Goal: Task Accomplishment & Management: Complete application form

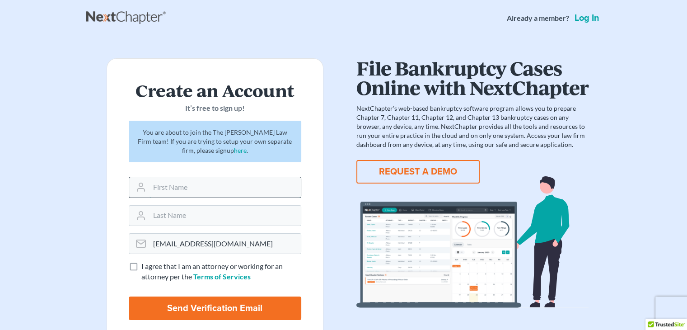
click at [197, 185] on input "text" at bounding box center [224, 187] width 151 height 20
type input "[PERSON_NAME]"
type input "Navarre"
drag, startPoint x: 133, startPoint y: 265, endPoint x: 132, endPoint y: 271, distance: 6.0
click at [141, 271] on label "I agree that I am an attorney or working for an attorney per the Terms of Servi…" at bounding box center [221, 271] width 160 height 21
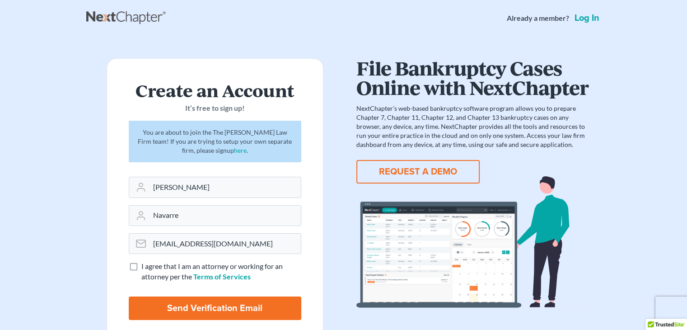
click at [145, 267] on input "I agree that I am an attorney or working for an attorney per the Terms of Servi…" at bounding box center [148, 264] width 6 height 6
click at [141, 271] on label "I agree that I am an attorney or working for an attorney per the Terms of Servi…" at bounding box center [221, 271] width 160 height 21
click at [145, 267] on input "I agree that I am an attorney or working for an attorney per the Terms of Servi…" at bounding box center [148, 264] width 6 height 6
click at [141, 271] on label "I agree that I am an attorney or working for an attorney per the Terms of Servi…" at bounding box center [221, 271] width 160 height 21
click at [145, 267] on input "I agree that I am an attorney or working for an attorney per the Terms of Servi…" at bounding box center [148, 264] width 6 height 6
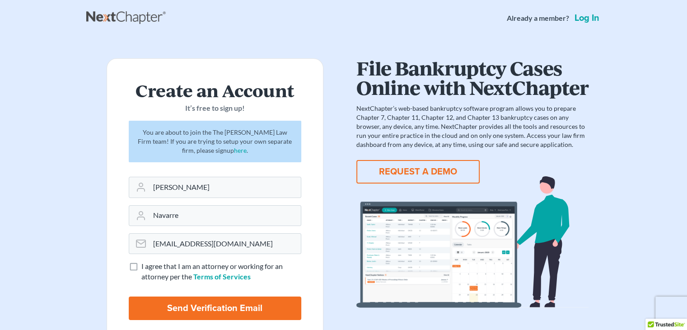
checkbox input "true"
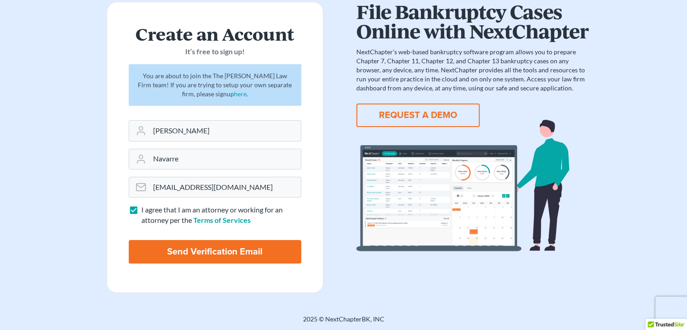
click at [161, 244] on input "Send Verification Email" at bounding box center [215, 251] width 173 height 23
type input "Thinking..."
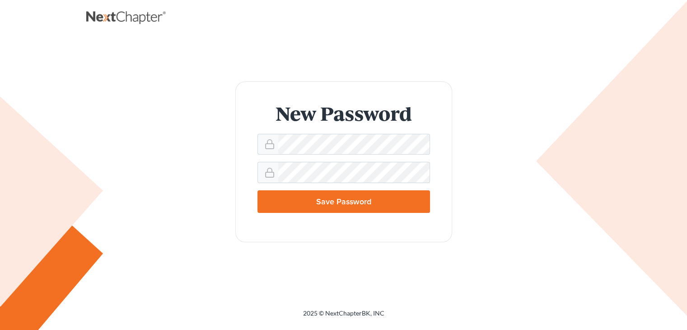
click at [310, 199] on input "Save Password" at bounding box center [343, 201] width 173 height 23
type input "Thinking..."
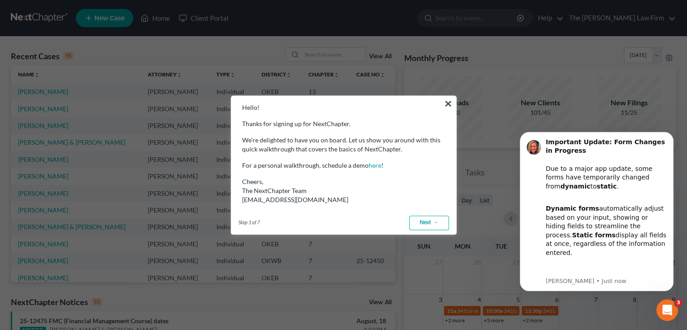
click at [413, 218] on link "Next →" at bounding box center [429, 222] width 40 height 14
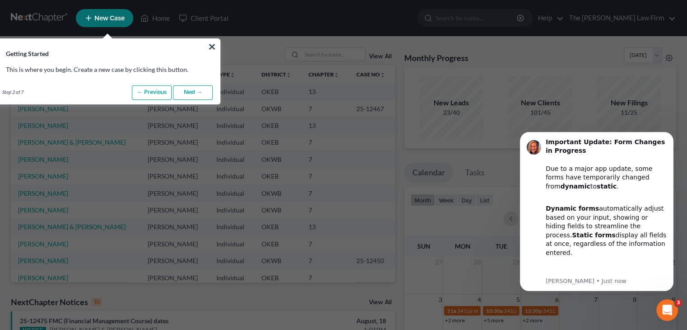
click at [186, 94] on link "Next →" at bounding box center [193, 92] width 40 height 14
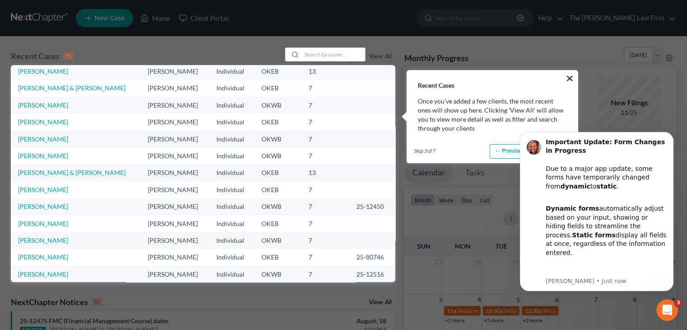
scroll to position [62, 0]
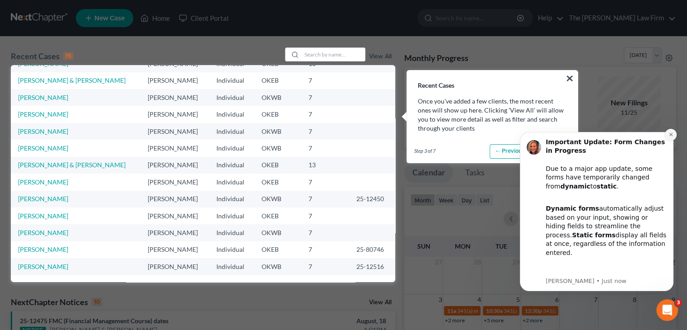
click at [669, 133] on icon "Dismiss notification" at bounding box center [670, 134] width 5 height 5
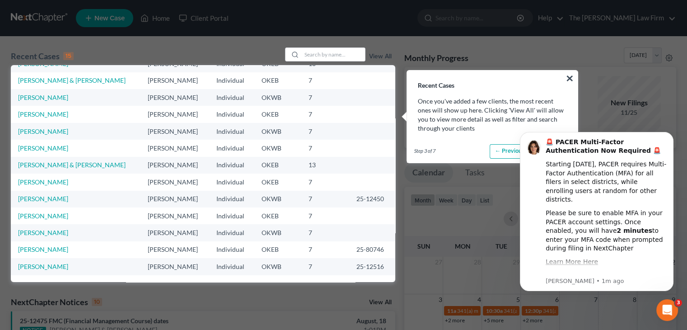
click at [669, 133] on icon "Dismiss notification" at bounding box center [671, 134] width 4 height 4
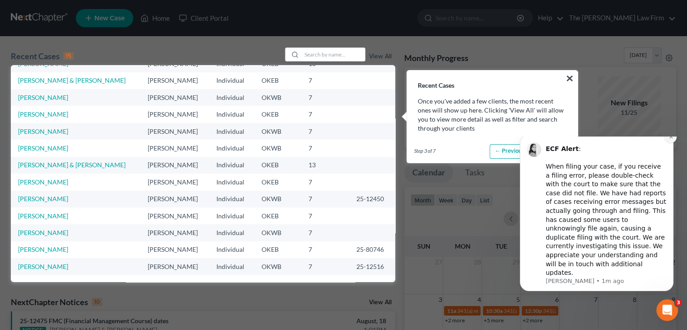
click at [671, 139] on icon "Dismiss notification" at bounding box center [670, 136] width 5 height 5
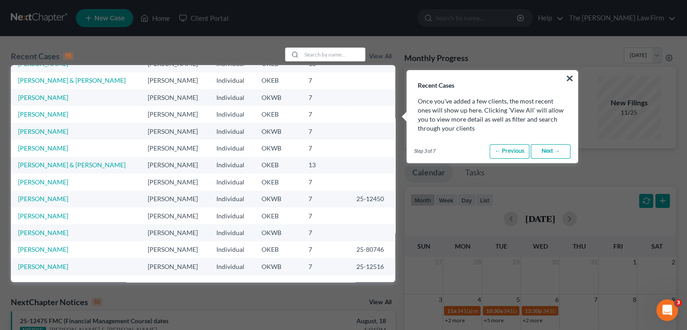
click at [546, 151] on link "Next →" at bounding box center [551, 151] width 40 height 14
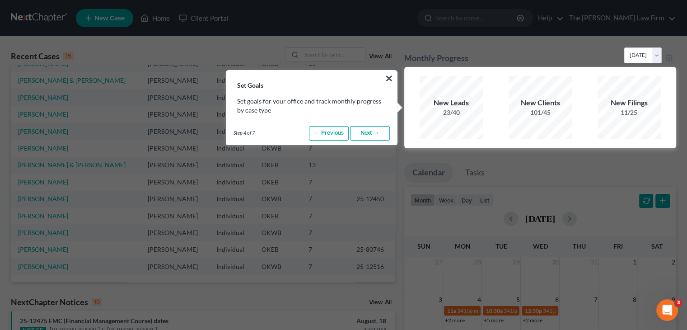
click at [358, 134] on link "Next →" at bounding box center [370, 133] width 40 height 14
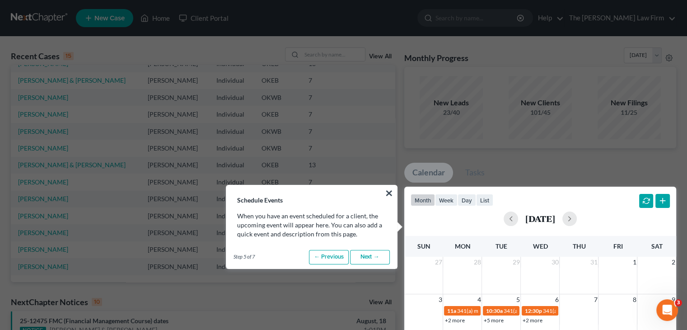
click at [364, 257] on link "Next →" at bounding box center [370, 257] width 40 height 14
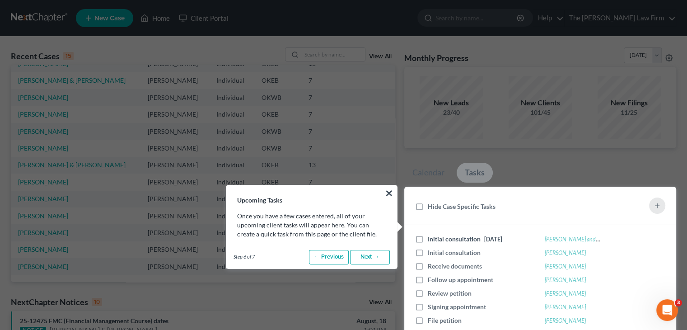
click at [364, 257] on link "Next →" at bounding box center [370, 257] width 40 height 14
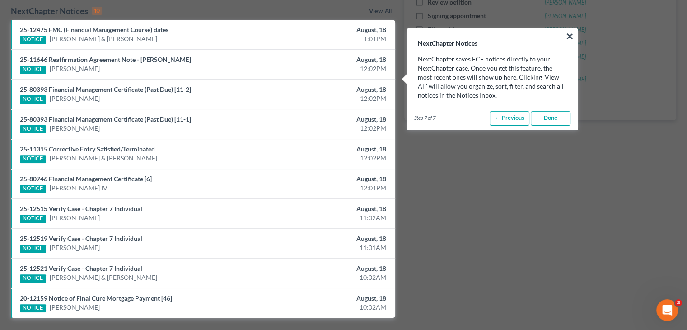
scroll to position [287, 0]
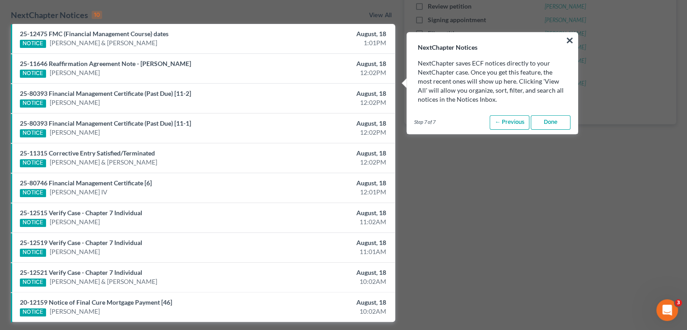
click at [550, 126] on link "Done" at bounding box center [551, 122] width 40 height 14
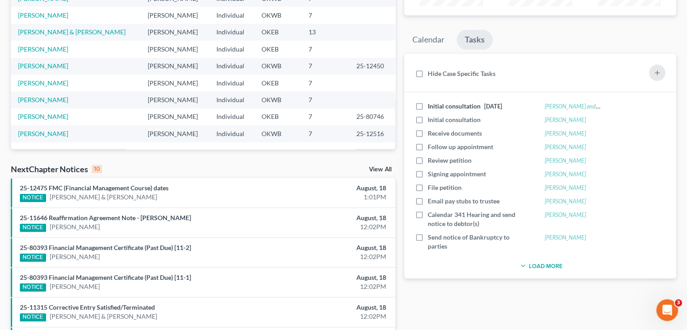
scroll to position [118, 0]
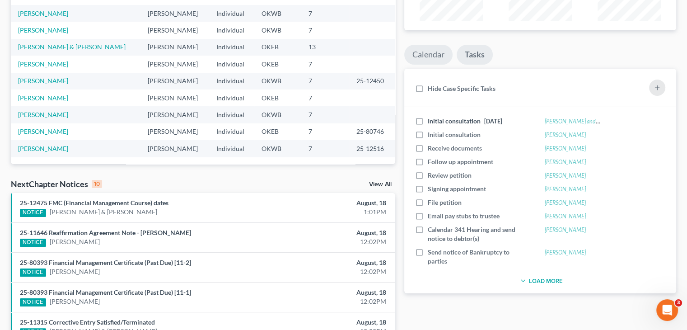
click at [419, 53] on link "Calendar" at bounding box center [428, 55] width 48 height 20
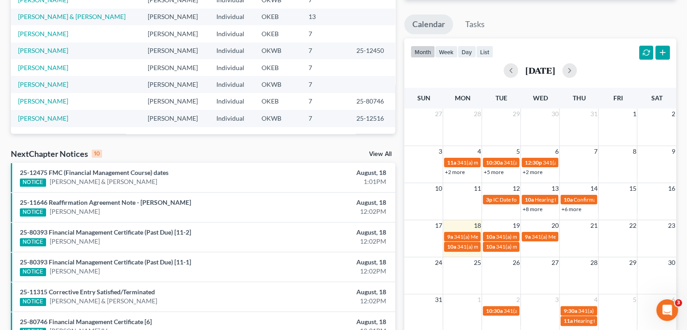
scroll to position [149, 0]
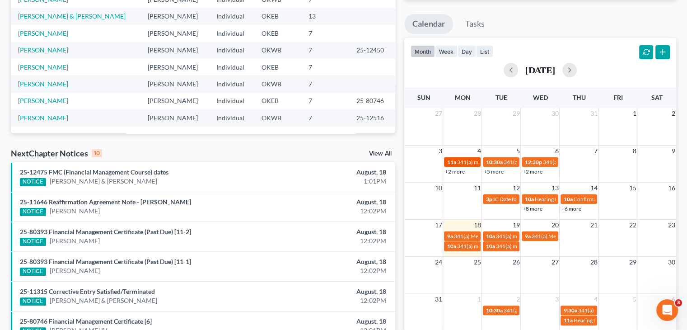
click at [462, 162] on span "341(a) meeting for Kathryn Walkup" at bounding box center [500, 162] width 87 height 7
select select "Days"
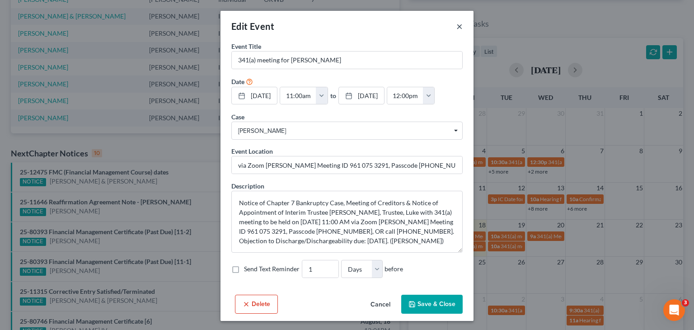
click at [456, 28] on button "×" at bounding box center [459, 26] width 6 height 11
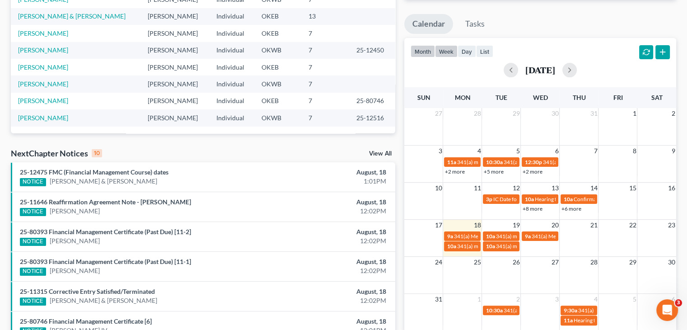
click at [445, 47] on button "week" at bounding box center [446, 51] width 23 height 12
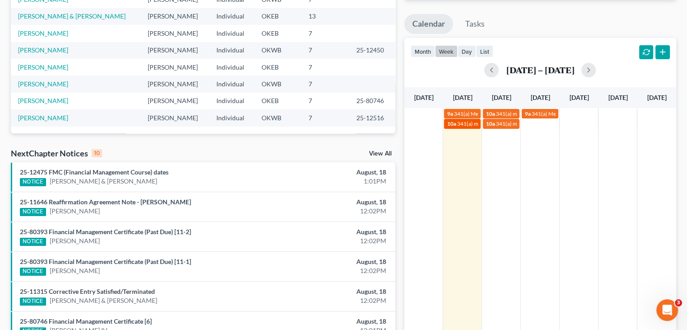
click at [456, 121] on div "10a 341(a) meeting for Gregory Chandler & Christal Angel-Chandler" at bounding box center [462, 123] width 31 height 7
select select "Days"
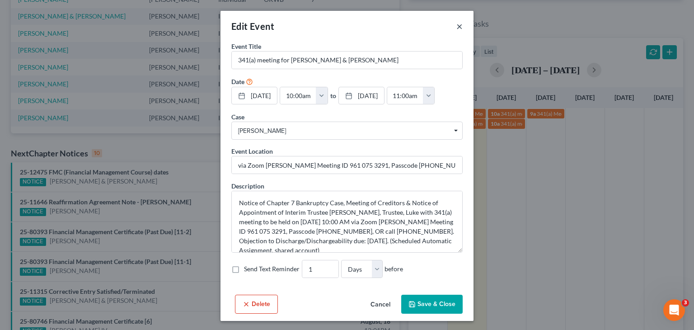
click at [458, 28] on button "×" at bounding box center [459, 26] width 6 height 11
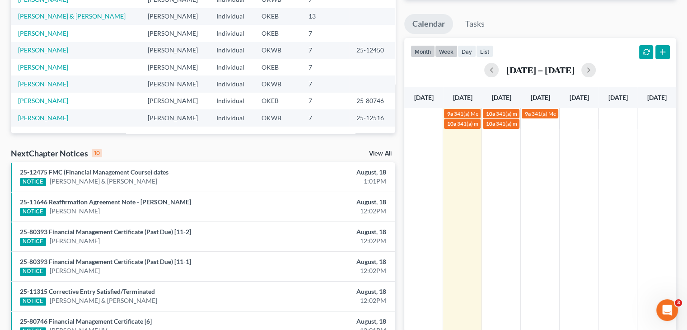
click at [418, 51] on button "month" at bounding box center [423, 51] width 24 height 12
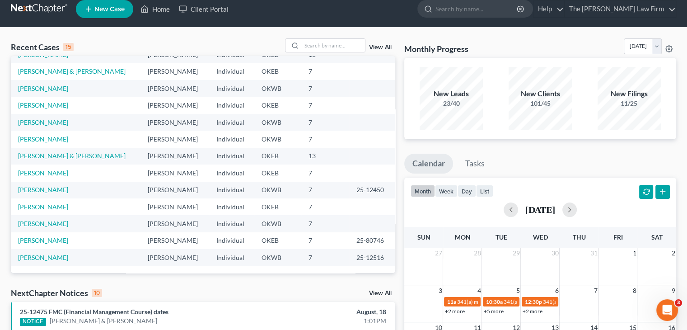
scroll to position [0, 0]
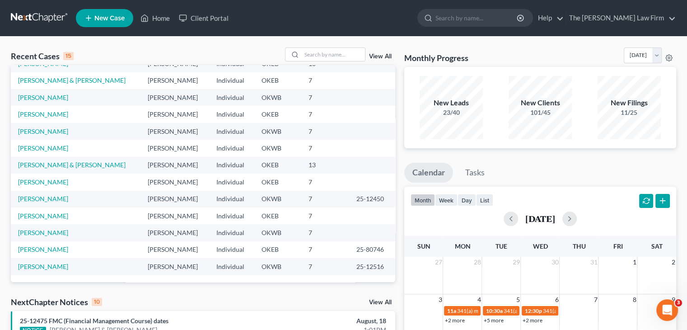
click at [467, 106] on div "New Leads" at bounding box center [451, 103] width 63 height 10
click at [205, 18] on link "Client Portal" at bounding box center [203, 18] width 59 height 16
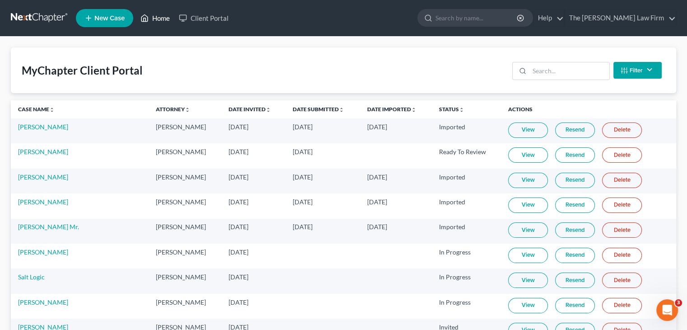
click at [156, 20] on link "Home" at bounding box center [155, 18] width 38 height 16
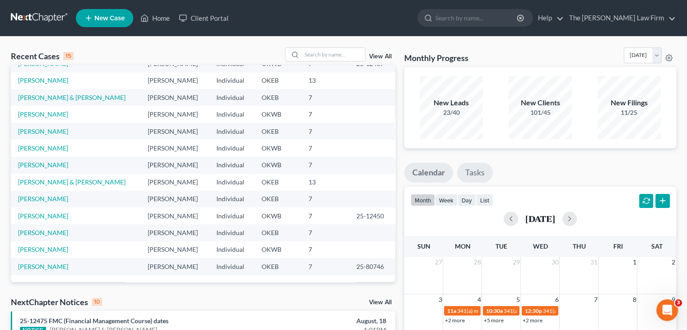
click at [468, 171] on link "Tasks" at bounding box center [475, 173] width 36 height 20
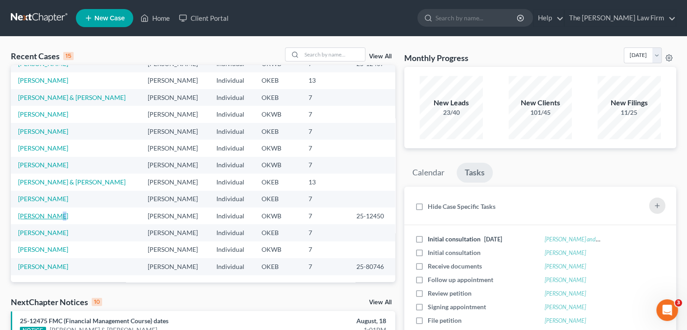
click at [53, 217] on td "Barnes, Cynthia" at bounding box center [76, 215] width 130 height 17
click at [53, 217] on link "Barnes, Cynthia" at bounding box center [43, 216] width 50 height 8
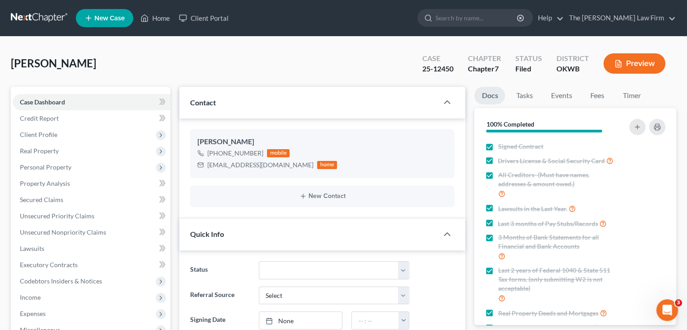
scroll to position [1062, 0]
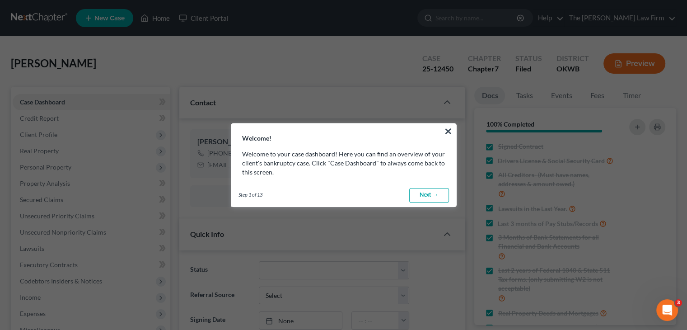
click at [417, 197] on link "Next →" at bounding box center [429, 195] width 40 height 14
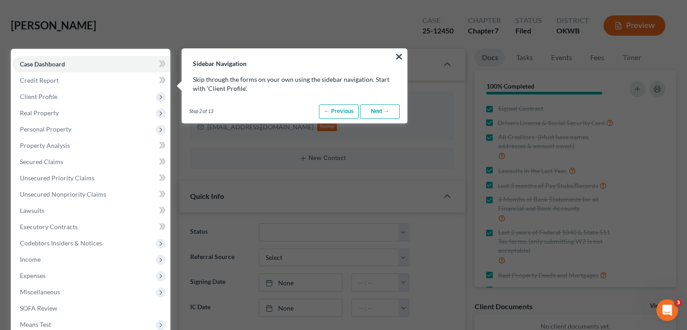
scroll to position [41, 0]
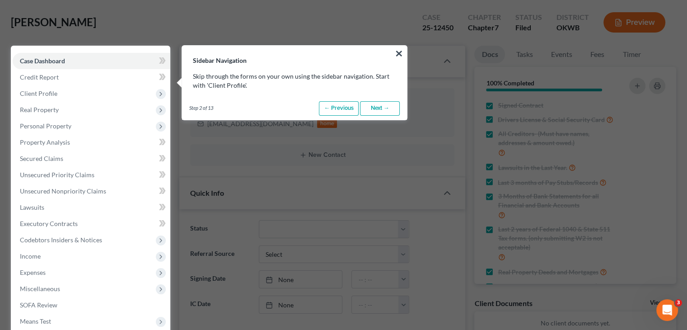
click at [370, 109] on link "Next →" at bounding box center [380, 108] width 40 height 14
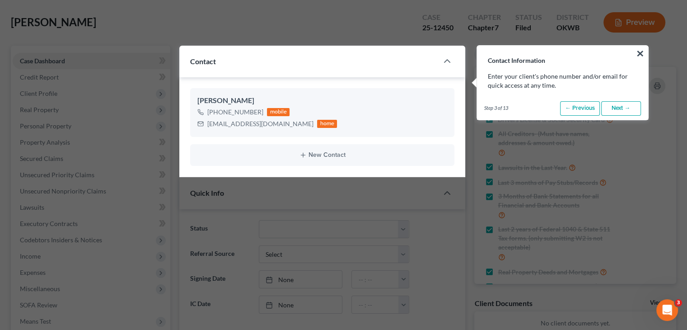
click at [608, 107] on link "Next →" at bounding box center [621, 108] width 40 height 14
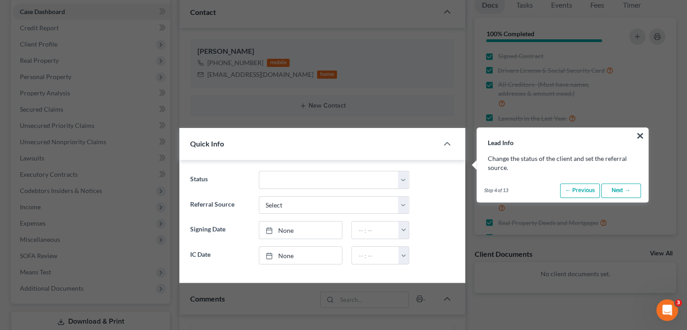
scroll to position [173, 0]
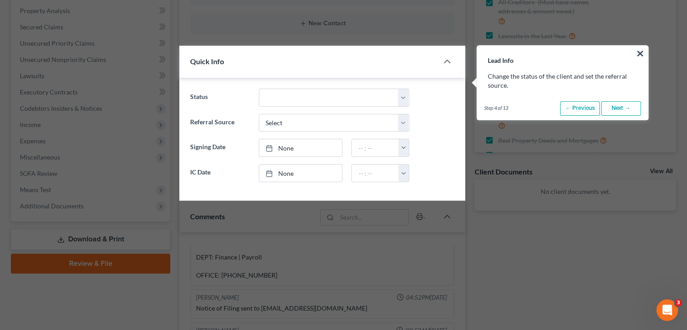
click at [611, 107] on link "Next →" at bounding box center [621, 108] width 40 height 14
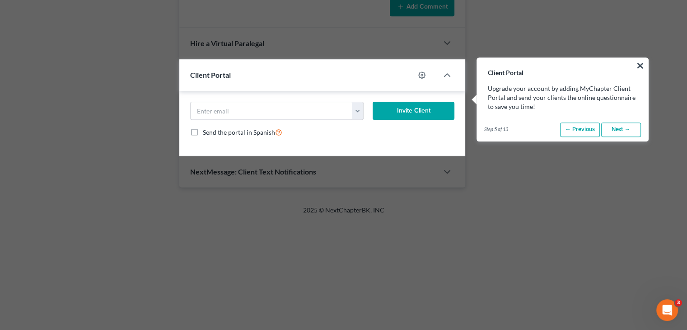
scroll to position [623, 0]
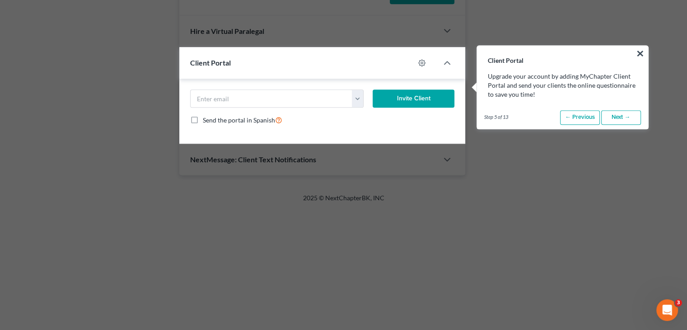
click at [614, 121] on link "Next →" at bounding box center [621, 117] width 40 height 14
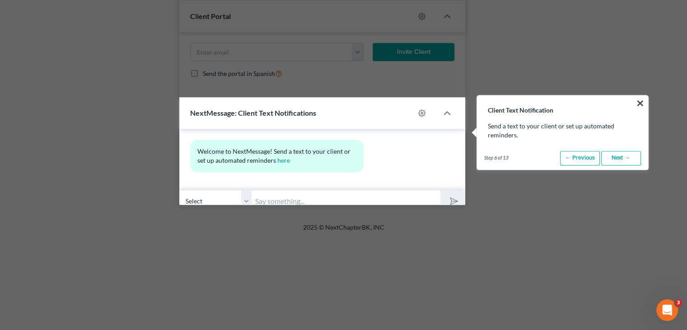
scroll to position [719, 0]
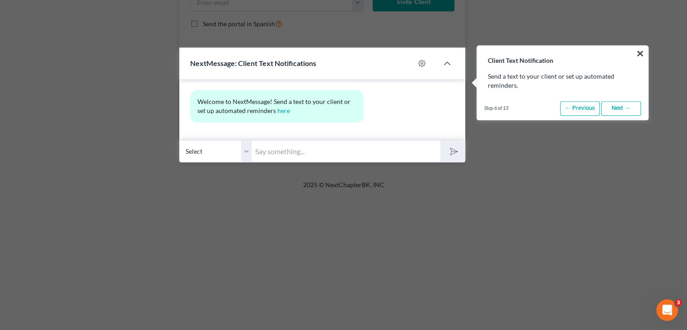
click at [612, 111] on link "Next →" at bounding box center [621, 108] width 40 height 14
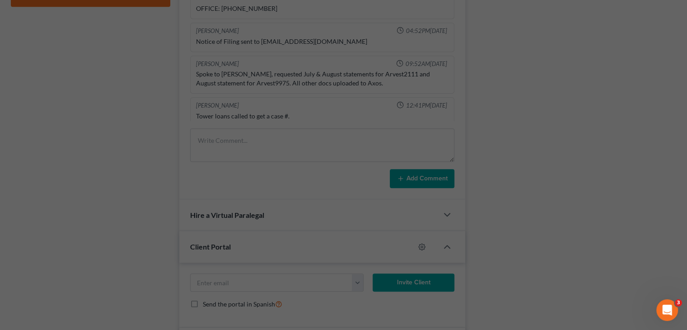
scroll to position [63, 0]
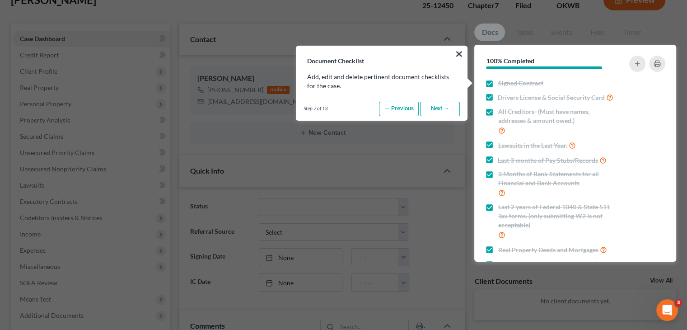
click at [432, 106] on link "Next →" at bounding box center [440, 109] width 40 height 14
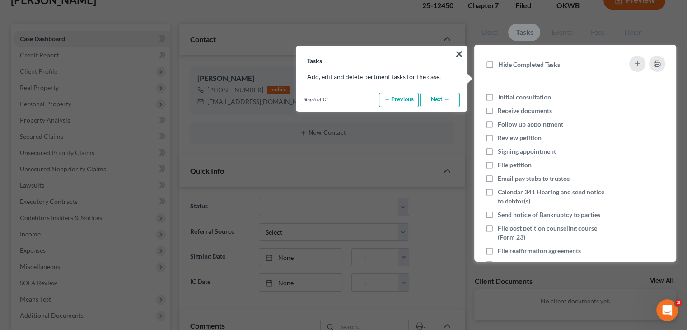
click at [433, 106] on link "Next →" at bounding box center [440, 100] width 40 height 14
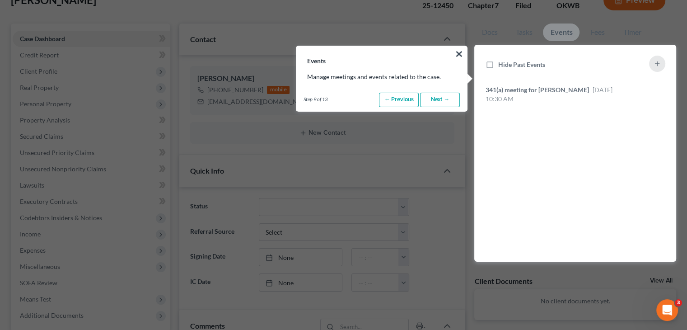
click at [433, 106] on link "Next →" at bounding box center [440, 100] width 40 height 14
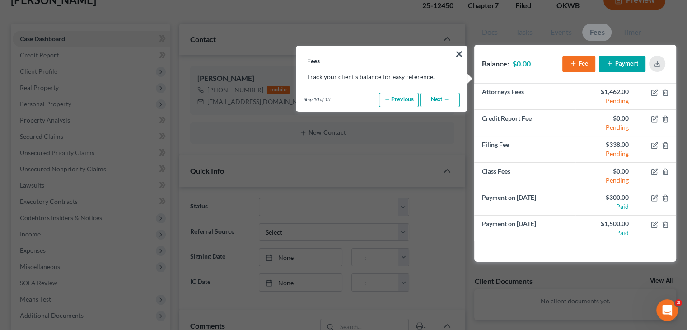
click at [433, 106] on link "Next →" at bounding box center [440, 100] width 40 height 14
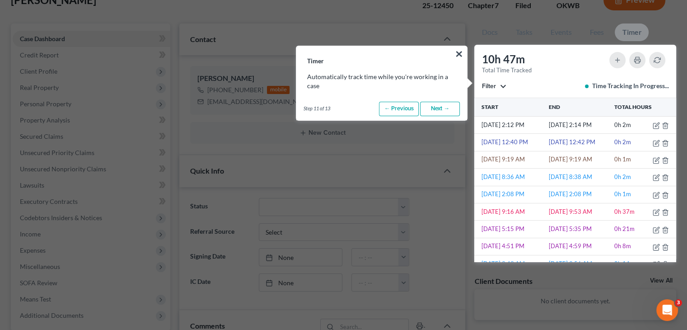
click at [433, 106] on link "Next →" at bounding box center [440, 109] width 40 height 14
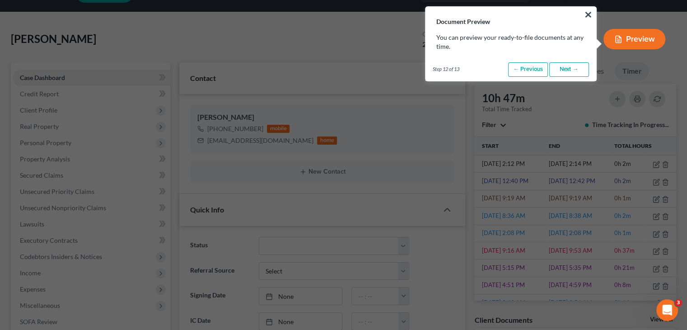
scroll to position [0, 0]
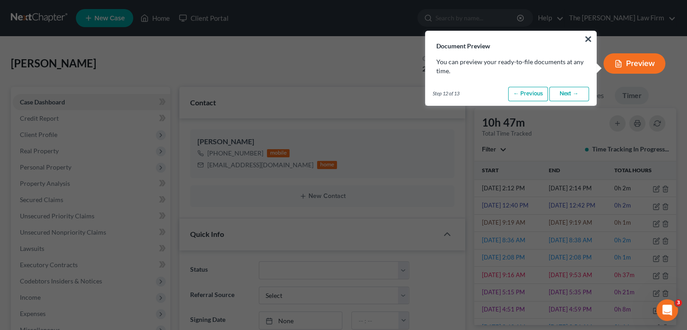
click at [563, 93] on link "Next →" at bounding box center [569, 94] width 40 height 14
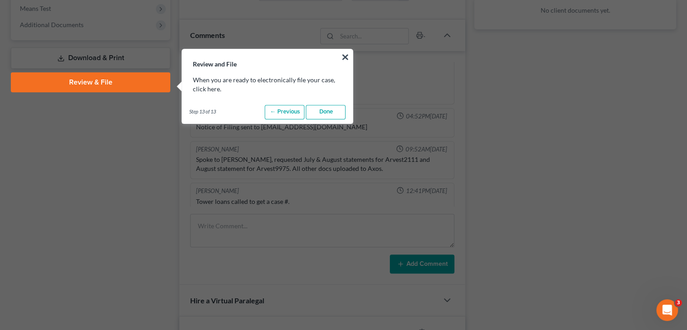
scroll to position [357, 0]
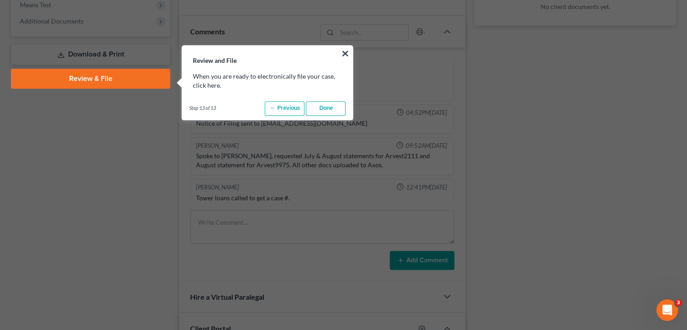
click at [320, 111] on link "Done" at bounding box center [326, 108] width 40 height 14
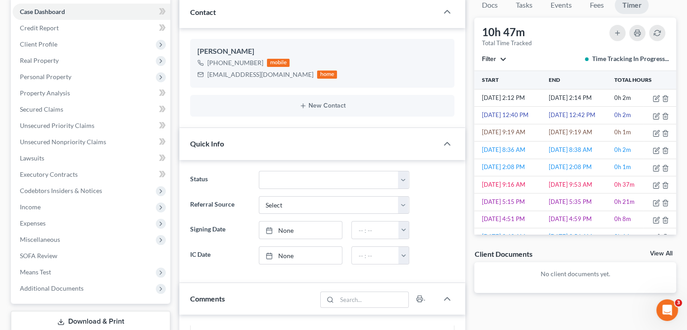
scroll to position [0, 0]
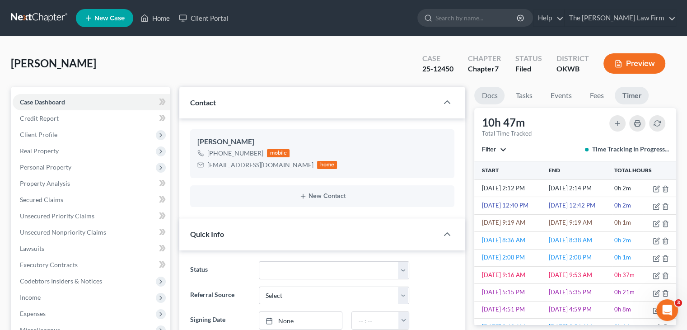
click at [491, 95] on link "Docs" at bounding box center [489, 96] width 30 height 18
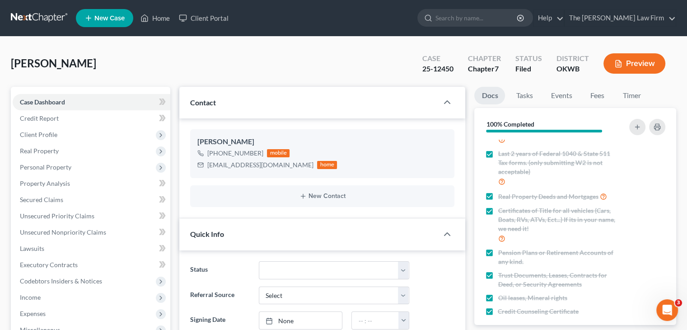
scroll to position [119, 0]
click at [528, 100] on link "Tasks" at bounding box center [524, 96] width 31 height 18
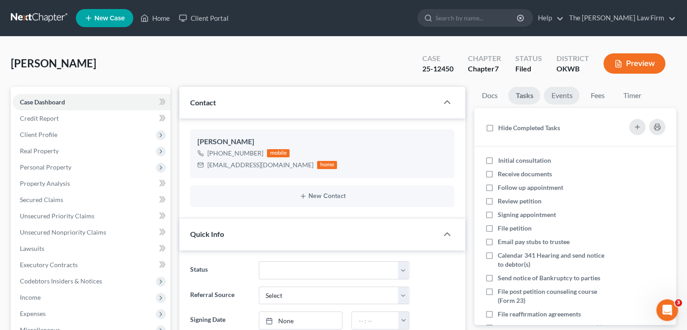
click at [561, 93] on link "Events" at bounding box center [562, 96] width 36 height 18
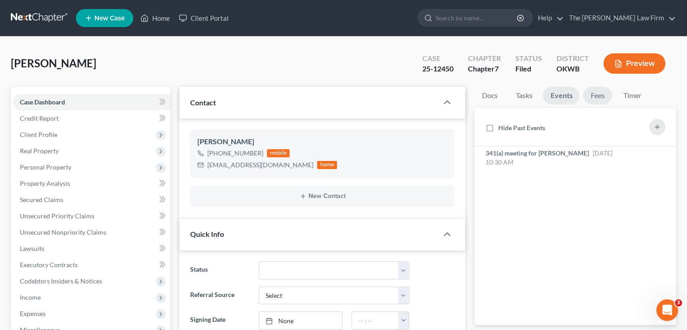
click at [595, 90] on link "Fees" at bounding box center [597, 96] width 29 height 18
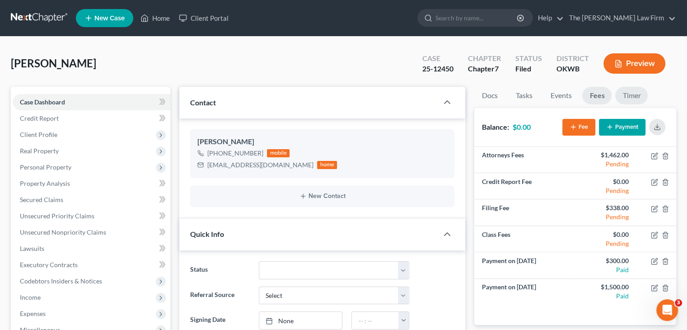
click at [627, 90] on link "Timer" at bounding box center [631, 96] width 33 height 18
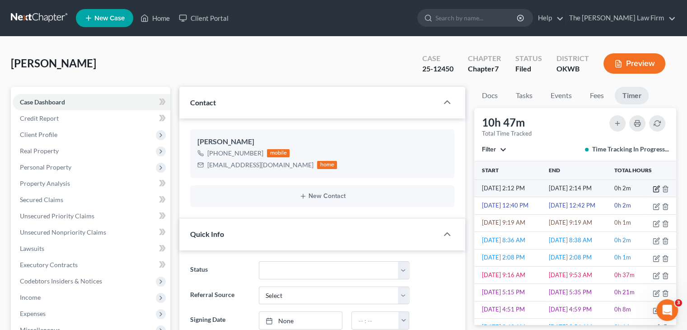
click at [655, 189] on icon "button" at bounding box center [657, 188] width 4 height 4
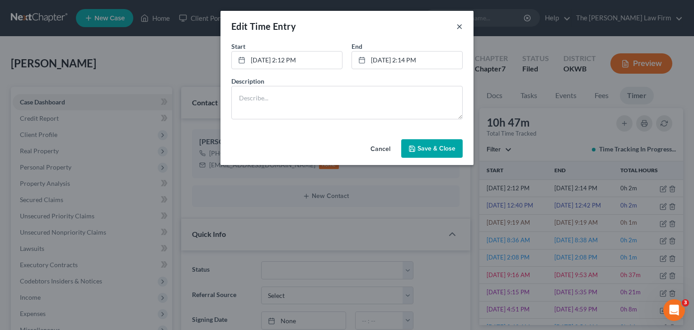
click at [461, 31] on button "×" at bounding box center [459, 26] width 6 height 11
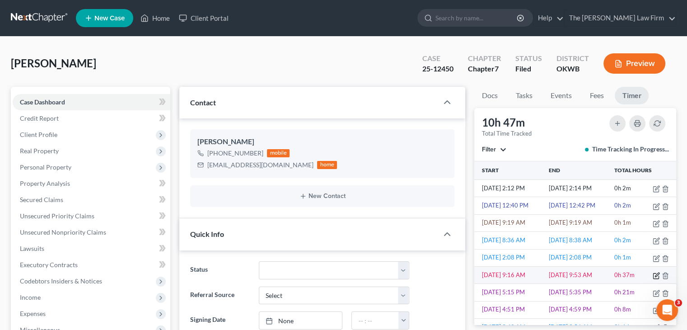
click at [653, 273] on icon "button" at bounding box center [655, 275] width 5 height 5
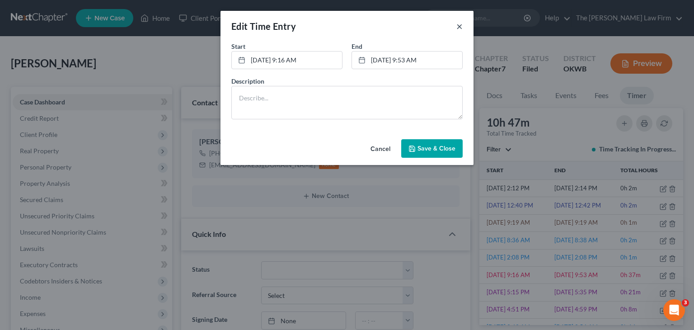
click at [461, 25] on button "×" at bounding box center [459, 26] width 6 height 11
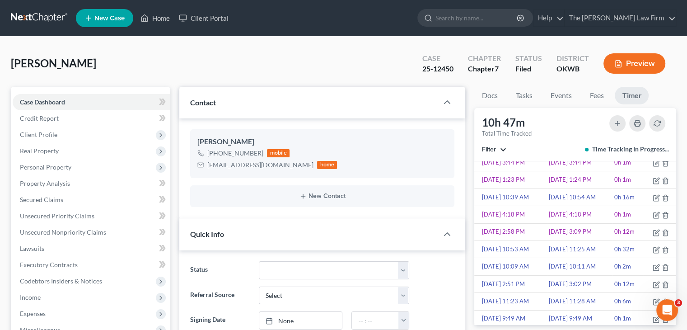
scroll to position [777, 0]
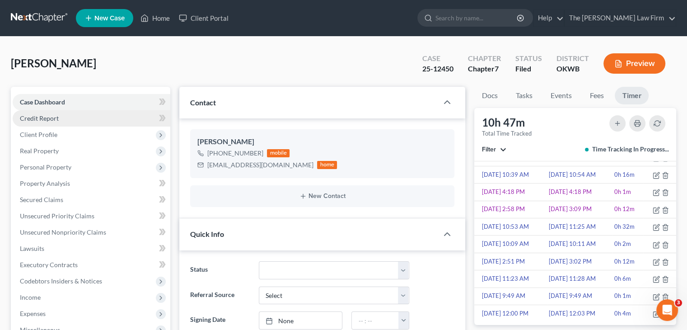
click at [81, 121] on link "Credit Report" at bounding box center [92, 118] width 158 height 16
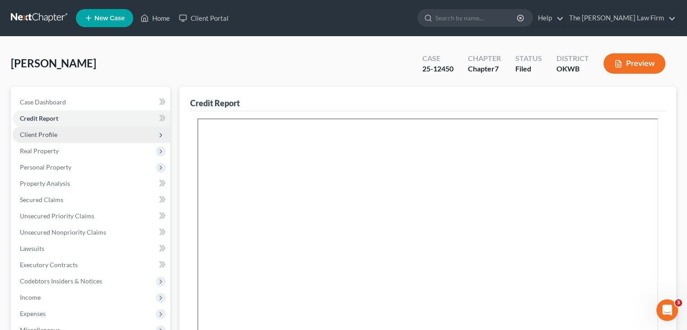
click at [76, 134] on span "Client Profile" at bounding box center [92, 134] width 158 height 16
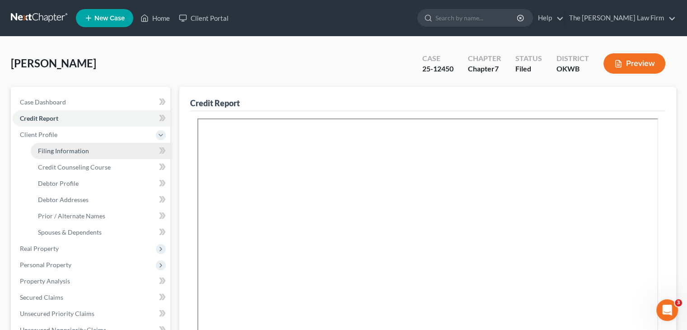
click at [73, 153] on span "Filing Information" at bounding box center [63, 151] width 51 height 8
select select "1"
select select "0"
select select "37"
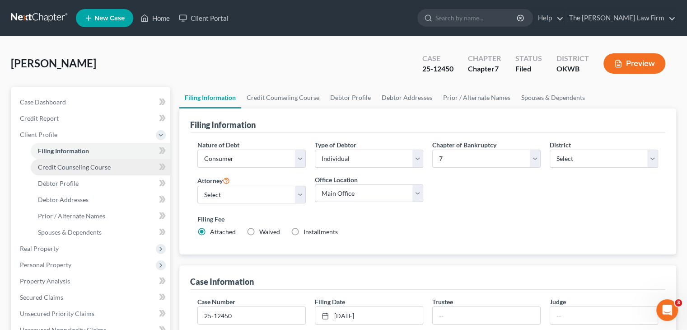
click at [71, 169] on span "Credit Counseling Course" at bounding box center [74, 167] width 73 height 8
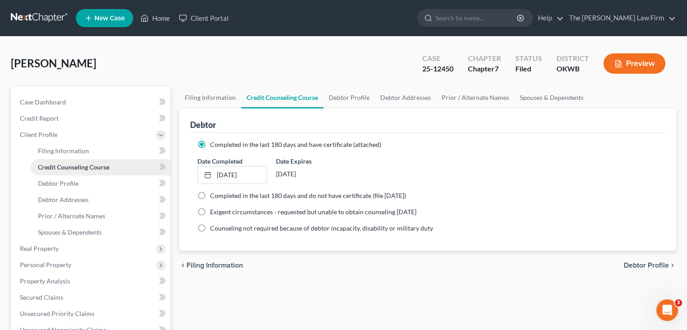
click at [71, 169] on span "Credit Counseling Course" at bounding box center [73, 167] width 71 height 8
click at [159, 19] on link "Home" at bounding box center [155, 18] width 38 height 16
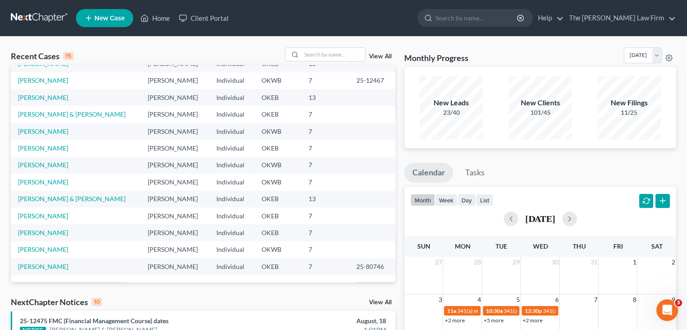
click at [575, 83] on div "New Clients 101/45" at bounding box center [540, 107] width 80 height 63
click at [551, 107] on div "New Clients" at bounding box center [540, 103] width 63 height 10
click at [538, 112] on div "101/45" at bounding box center [540, 112] width 63 height 9
click at [621, 114] on div "11/25" at bounding box center [628, 112] width 63 height 9
click at [447, 113] on div "23/40" at bounding box center [451, 112] width 63 height 9
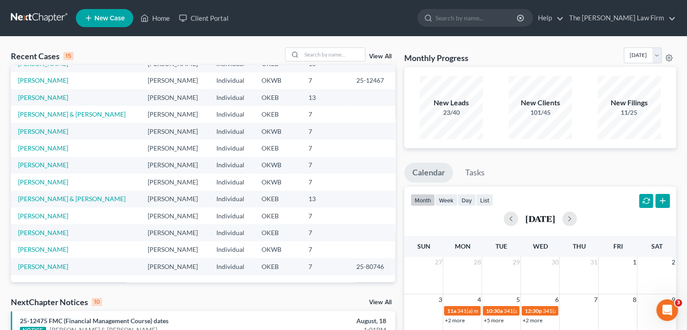
click at [483, 111] on div "New Leads 23/40" at bounding box center [451, 107] width 80 height 63
click at [564, 18] on link "Help" at bounding box center [548, 18] width 30 height 16
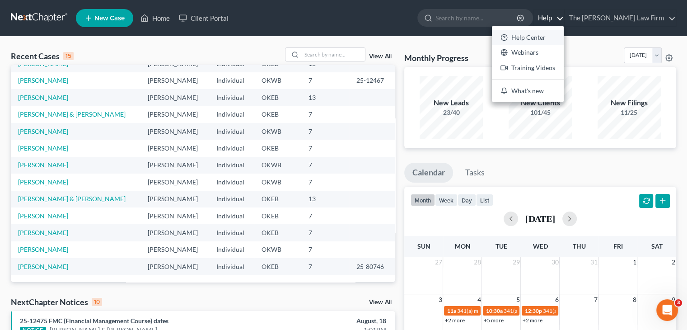
click at [564, 40] on link "Help Center" at bounding box center [528, 37] width 72 height 15
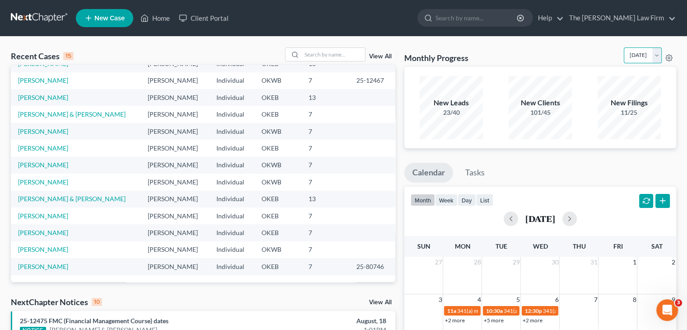
click at [658, 56] on select "August 2025 July 2025 June 2025 May 2025 April 2025 March 2025 February 2025 Ja…" at bounding box center [643, 55] width 38 height 16
click at [461, 53] on h3 "Monthly Progress" at bounding box center [436, 57] width 64 height 11
click at [673, 58] on div "Bankruptcy Bankruptcy August 2025 July 2025 June 2025 May 2025 April 2025 March…" at bounding box center [650, 55] width 52 height 16
click at [669, 59] on icon at bounding box center [668, 57] width 7 height 7
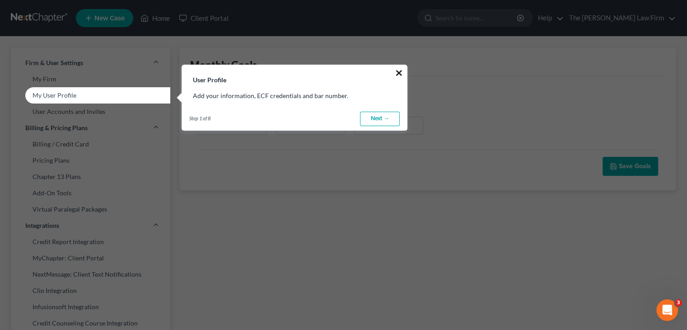
click at [400, 72] on button "×" at bounding box center [399, 72] width 9 height 14
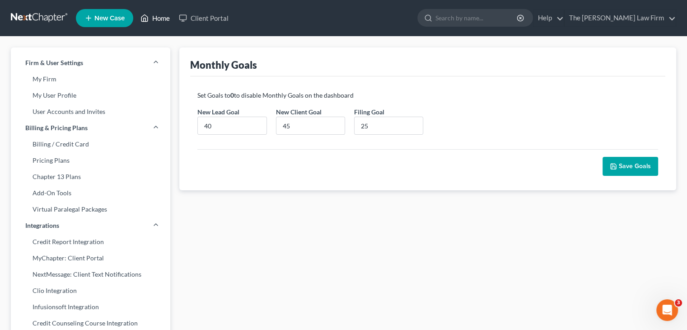
click at [160, 19] on link "Home" at bounding box center [155, 18] width 38 height 16
